Goal: Information Seeking & Learning: Learn about a topic

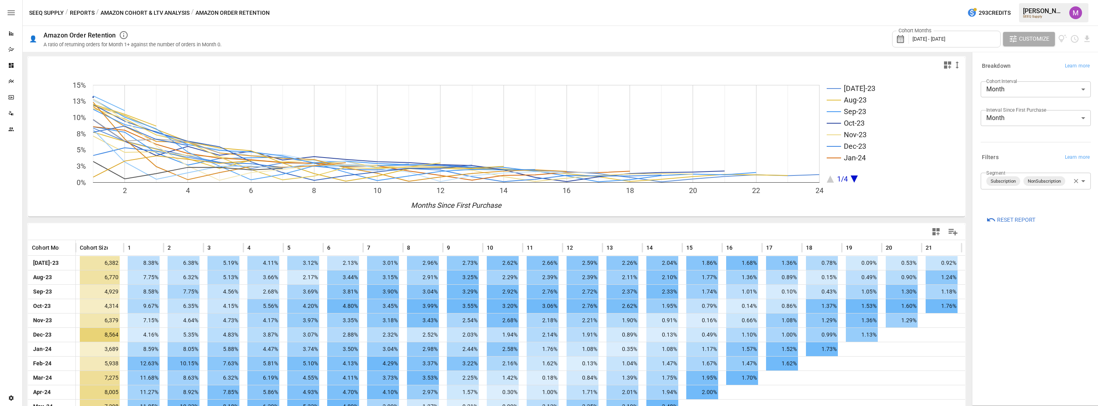
scroll to position [45, 0]
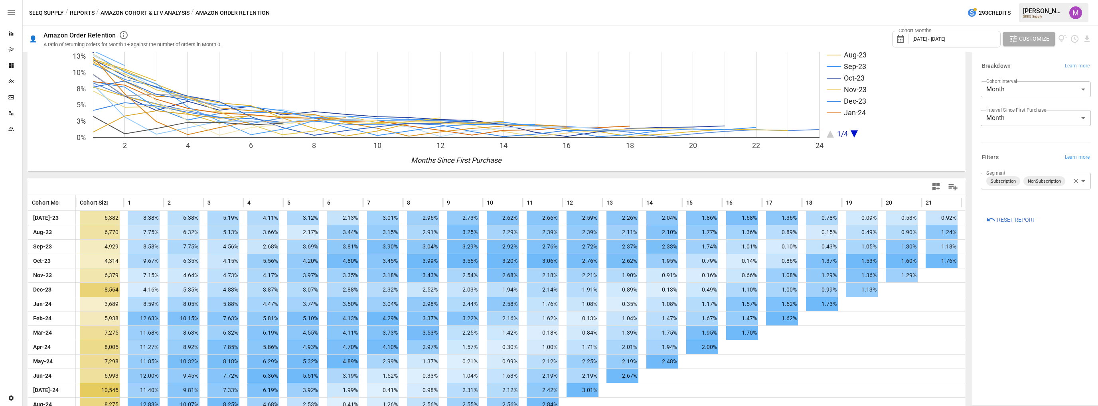
click at [134, 12] on button "Amazon Cohort & LTV Analysis" at bounding box center [145, 13] width 89 height 10
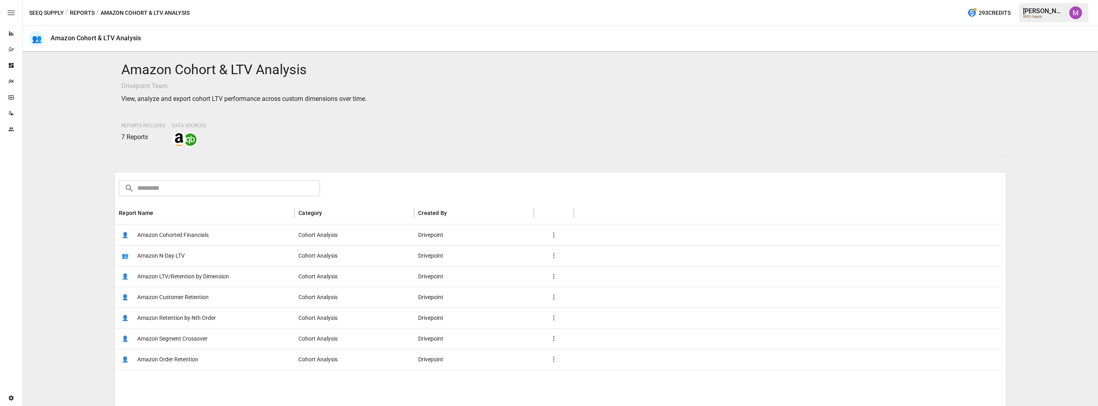
click at [163, 232] on span "Amazon Cohorted Financials" at bounding box center [172, 235] width 71 height 20
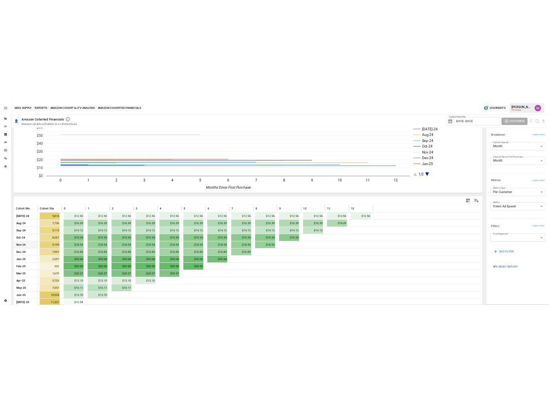
scroll to position [41, 0]
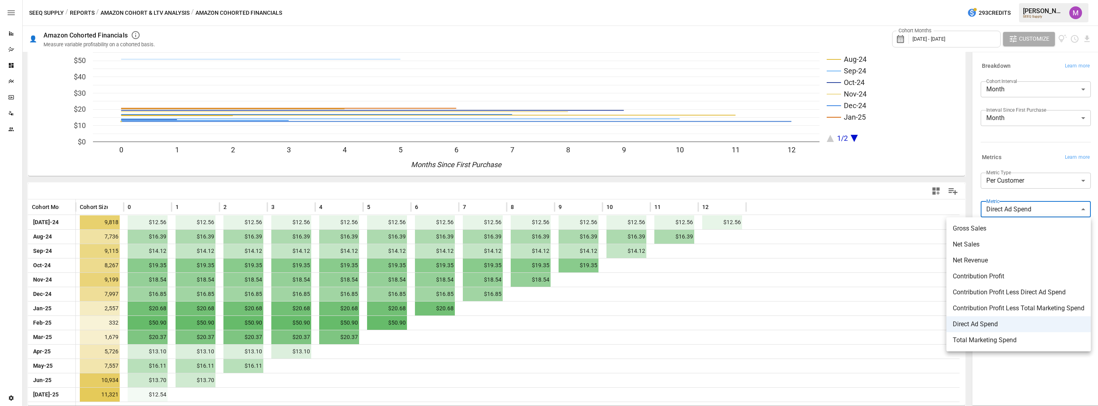
click at [1040, 0] on body "Reports Dazzler Studio Dashboards Plans SmartModel ™ Data Sources Team Settings…" at bounding box center [549, 0] width 1098 height 0
click at [492, 342] on div at bounding box center [549, 203] width 1098 height 406
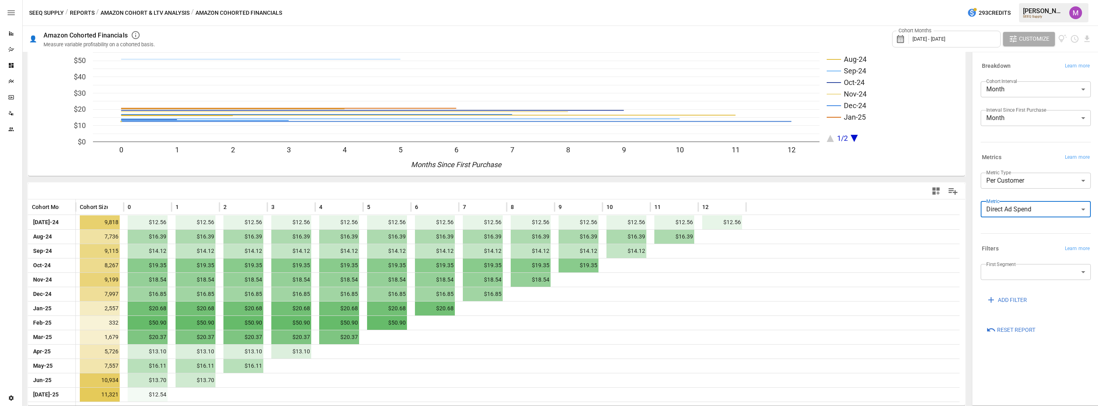
click at [1031, 0] on body "Reports Dazzler Studio Dashboards Plans SmartModel ™ Data Sources Team Settings…" at bounding box center [549, 0] width 1098 height 0
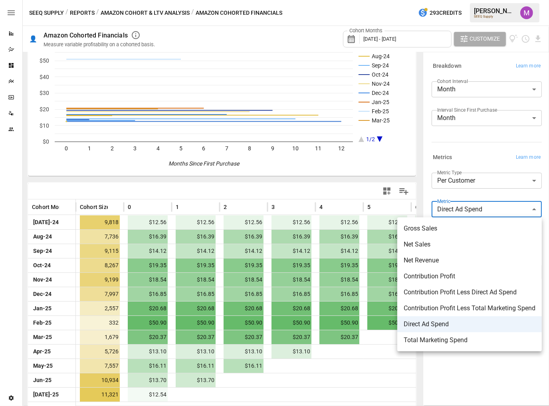
click at [474, 202] on div at bounding box center [274, 203] width 549 height 406
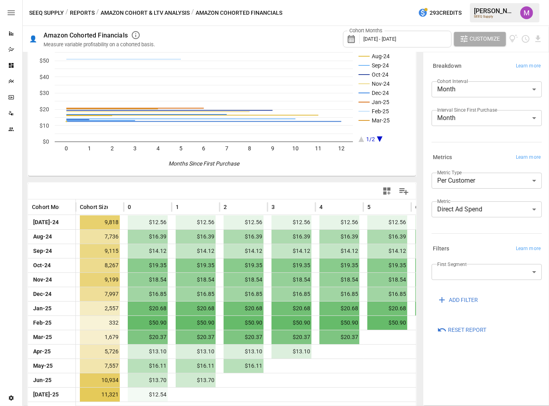
click at [490, 0] on body "Reports Dazzler Studio Dashboards Plans SmartModel ™ Data Sources Team Settings…" at bounding box center [274, 0] width 549 height 0
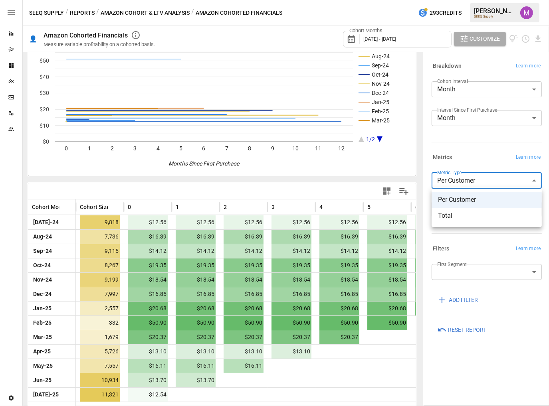
click at [485, 214] on span "Total" at bounding box center [486, 216] width 97 height 10
type input "*****"
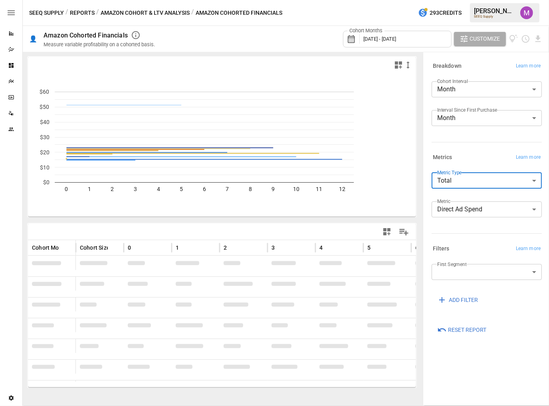
click at [502, 0] on body "Reports Dazzler Studio Dashboards Plans SmartModel ™ Data Sources Team Settings…" at bounding box center [274, 0] width 549 height 0
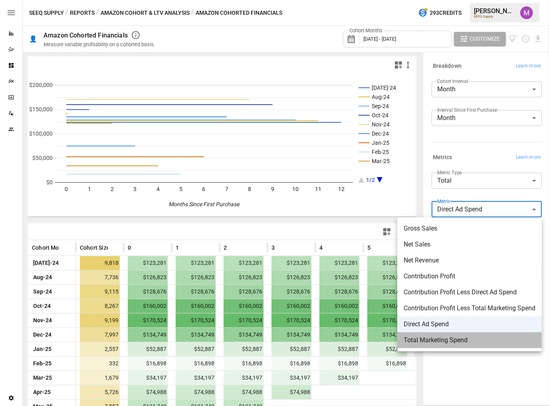
click at [466, 340] on span "Total Marketing Spend" at bounding box center [469, 341] width 132 height 10
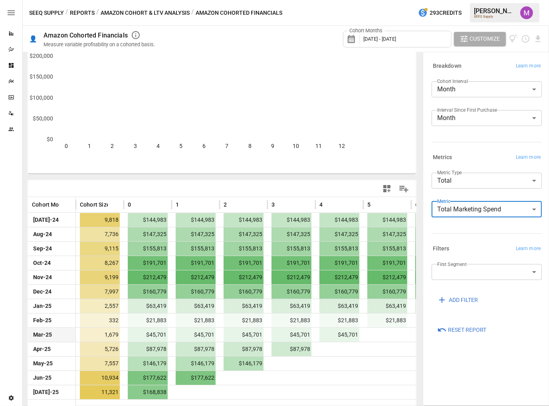
scroll to position [47, 0]
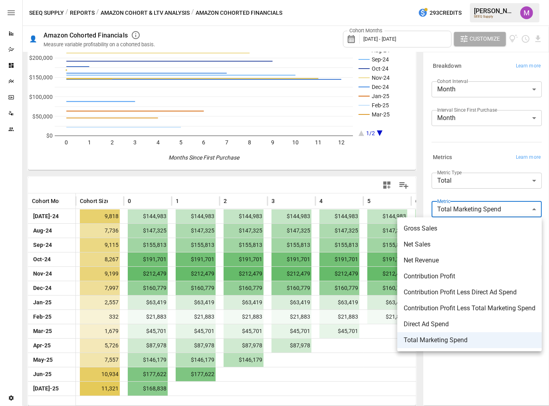
click at [461, 0] on body "Reports Dazzler Studio Dashboards Plans SmartModel ™ Data Sources Team Settings…" at bounding box center [274, 0] width 549 height 0
click at [467, 325] on span "Direct Ad Spend" at bounding box center [469, 325] width 132 height 10
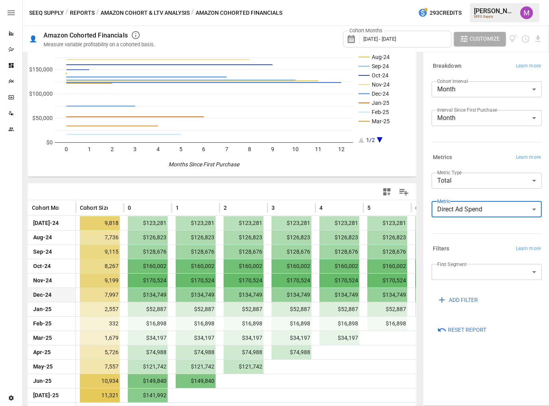
scroll to position [47, 0]
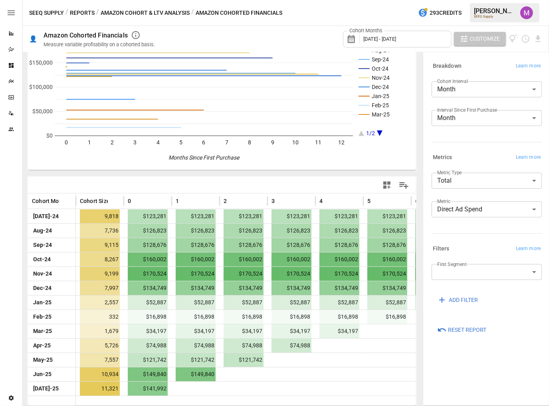
click at [467, 37] on icon "button" at bounding box center [463, 38] width 9 height 9
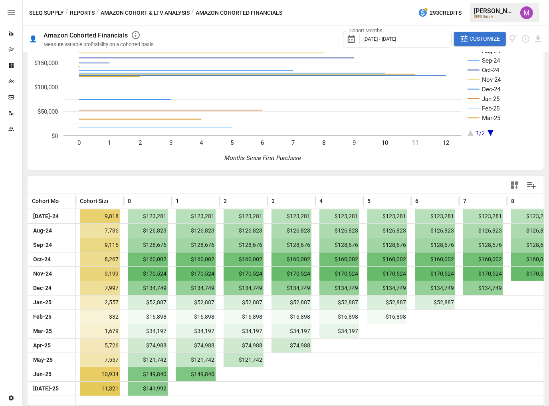
click at [480, 32] on button "Customize" at bounding box center [480, 39] width 52 height 14
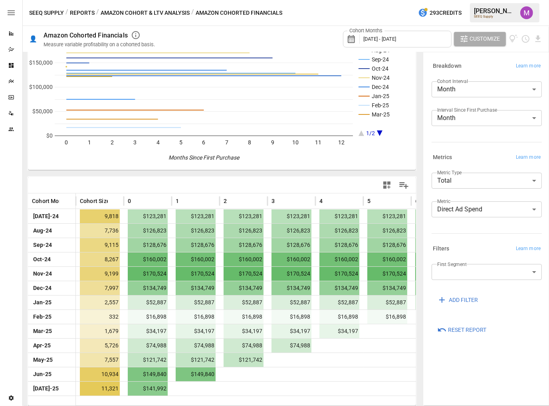
click at [480, 0] on body "Reports Dazzler Studio Dashboards Plans SmartModel ™ Data Sources Team Settings…" at bounding box center [274, 0] width 549 height 0
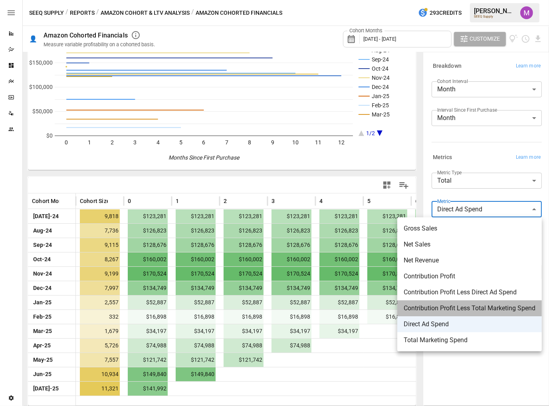
click at [467, 306] on span "Contribution Profit Less Total Marketing Spend" at bounding box center [469, 309] width 132 height 10
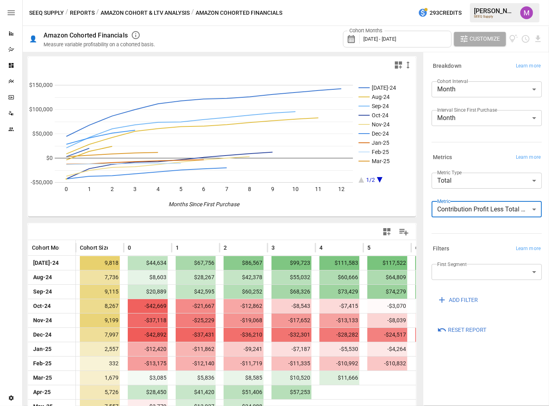
click at [500, 42] on span "Customize" at bounding box center [485, 39] width 30 height 10
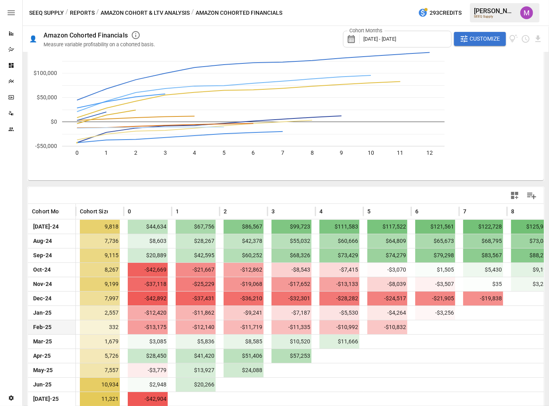
scroll to position [47, 0]
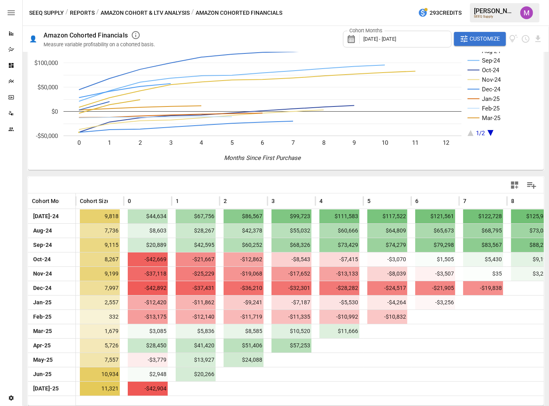
click at [488, 42] on span "Customize" at bounding box center [485, 39] width 30 height 10
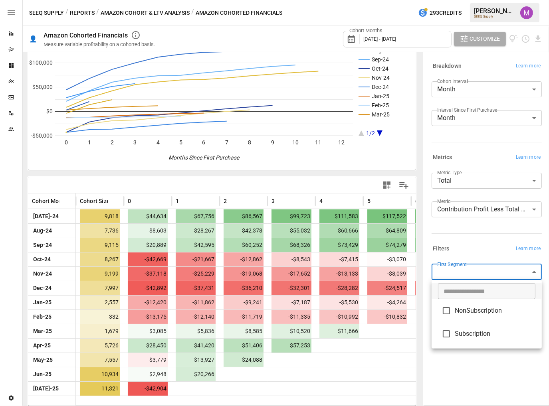
click at [478, 0] on body "Reports Dazzler Studio Dashboards Plans SmartModel ™ Data Sources Team Settings…" at bounding box center [274, 0] width 549 height 0
click at [478, 206] on div at bounding box center [274, 203] width 549 height 406
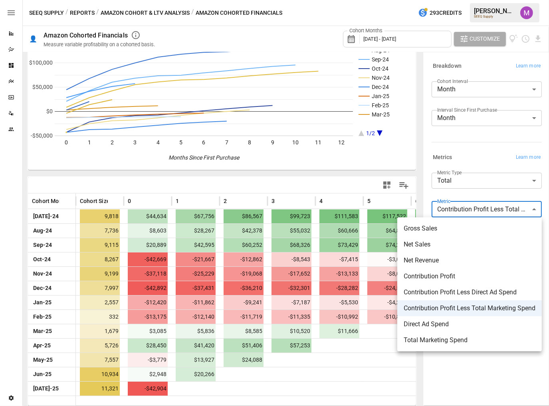
click at [476, 0] on body "Reports Dazzler Studio Dashboards Plans SmartModel ™ Data Sources Team Settings…" at bounding box center [274, 0] width 549 height 0
click at [429, 340] on span "Total Marketing Spend" at bounding box center [469, 341] width 132 height 10
type input "**********"
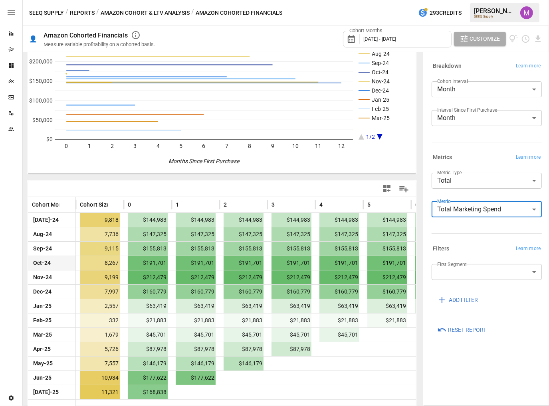
scroll to position [47, 0]
